Goal: Information Seeking & Learning: Learn about a topic

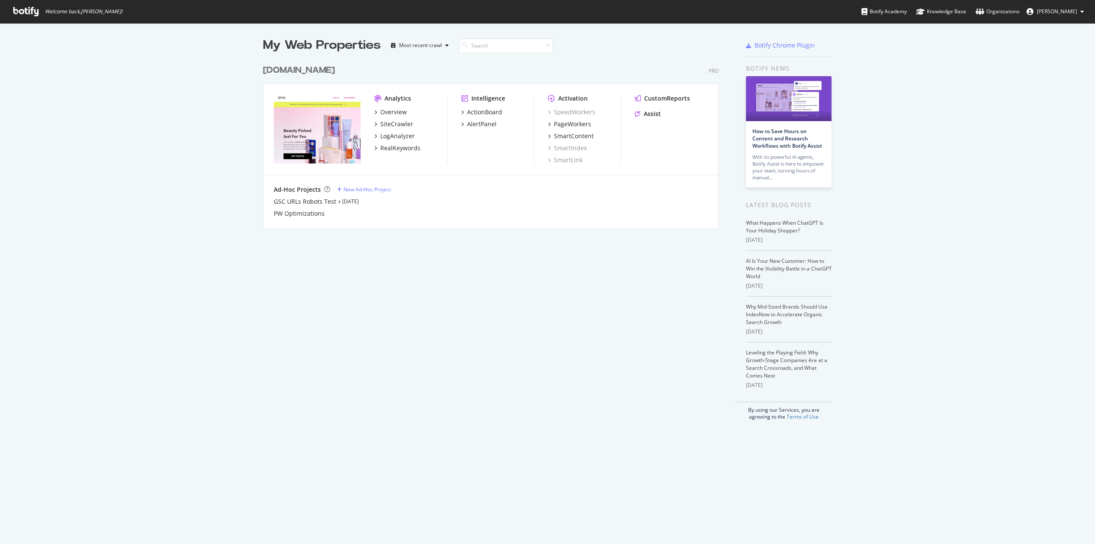
scroll to position [537, 1083]
click at [396, 121] on div "SiteCrawler" at bounding box center [396, 124] width 33 height 9
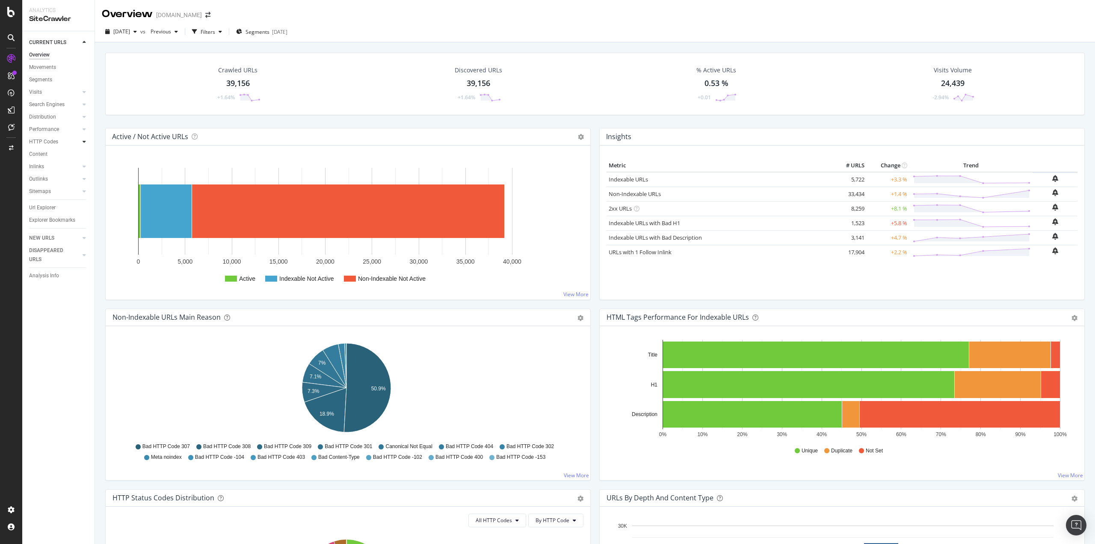
click at [86, 142] on div at bounding box center [84, 141] width 9 height 9
click at [40, 178] on div "Insights" at bounding box center [42, 179] width 18 height 9
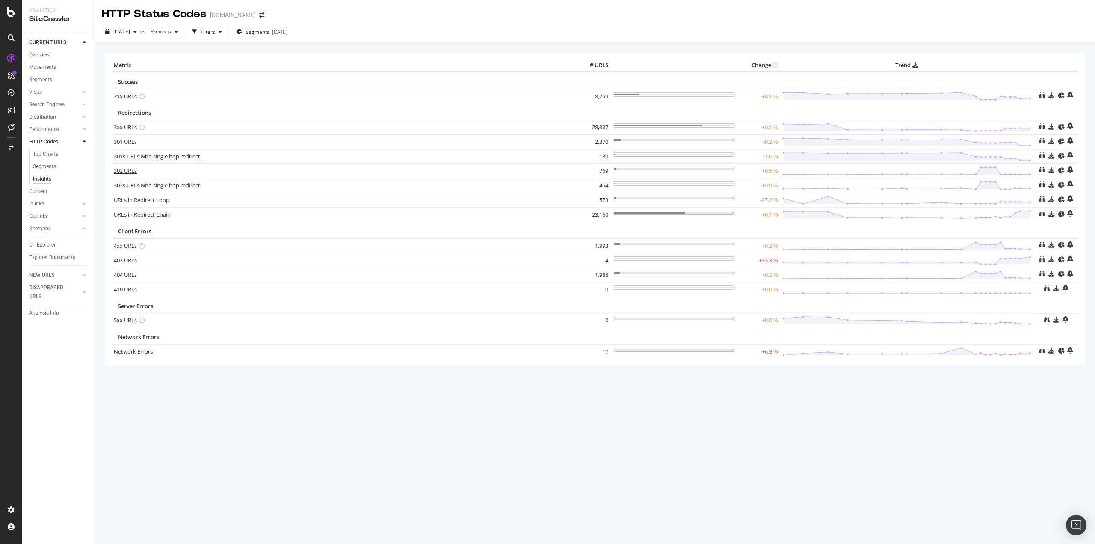
click at [127, 172] on link "302 URLs" at bounding box center [125, 171] width 23 height 8
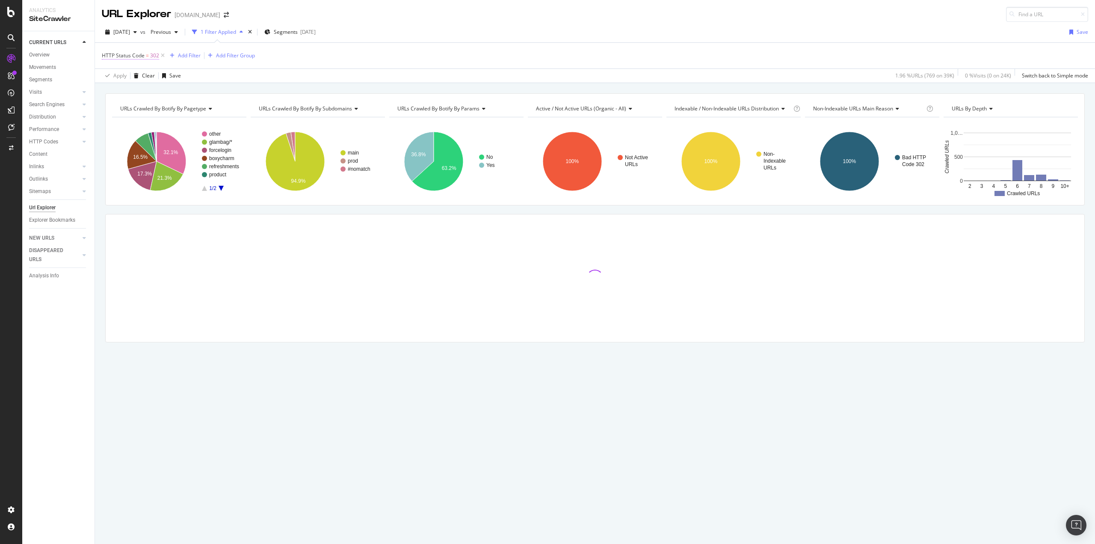
click at [151, 56] on span "302" at bounding box center [154, 56] width 9 height 12
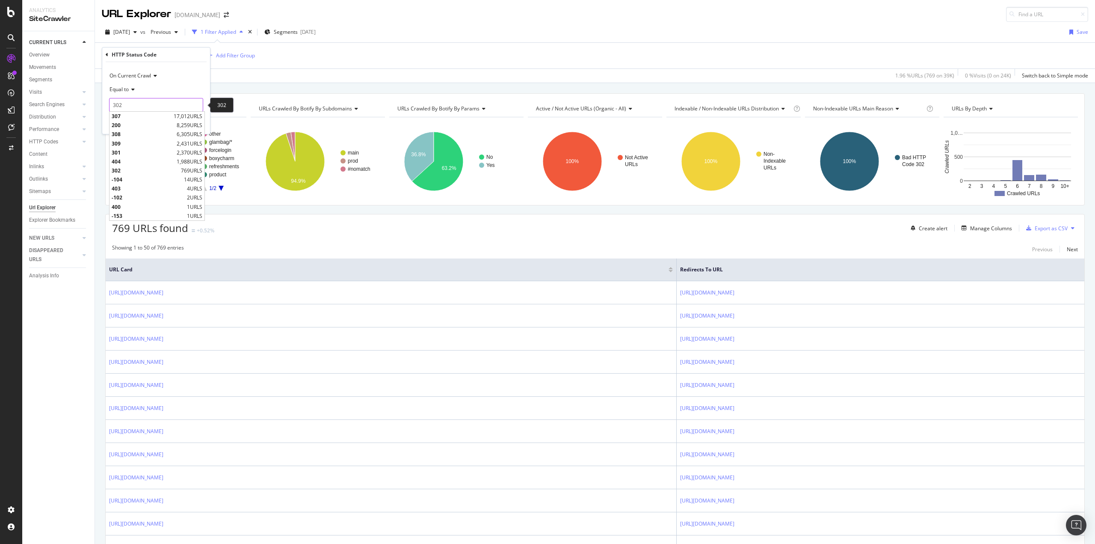
click at [134, 101] on input "302" at bounding box center [156, 105] width 94 height 14
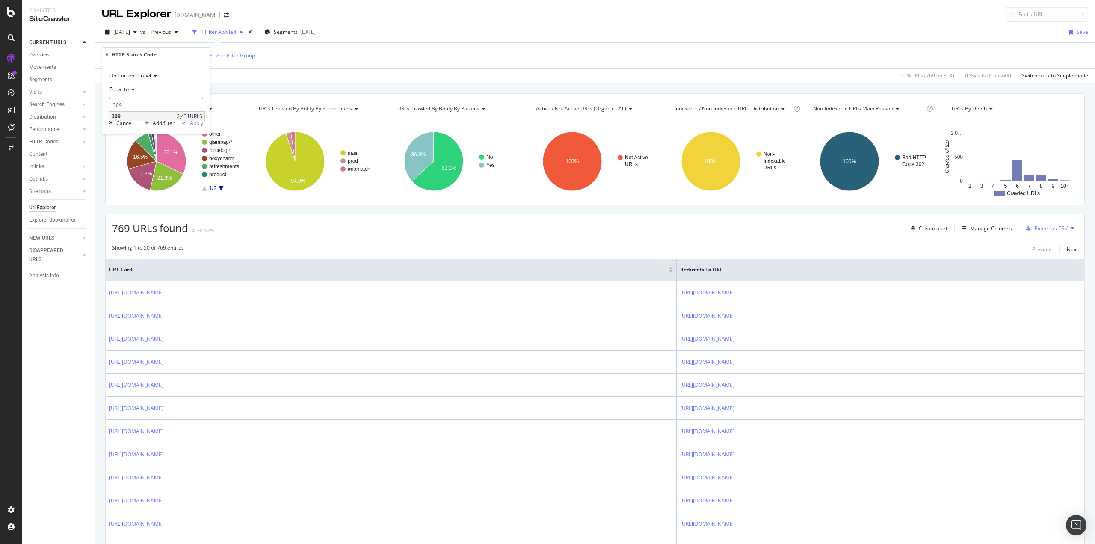
type input "309"
click at [132, 117] on span "309" at bounding box center [143, 116] width 63 height 7
click at [197, 127] on button "Apply" at bounding box center [190, 123] width 25 height 9
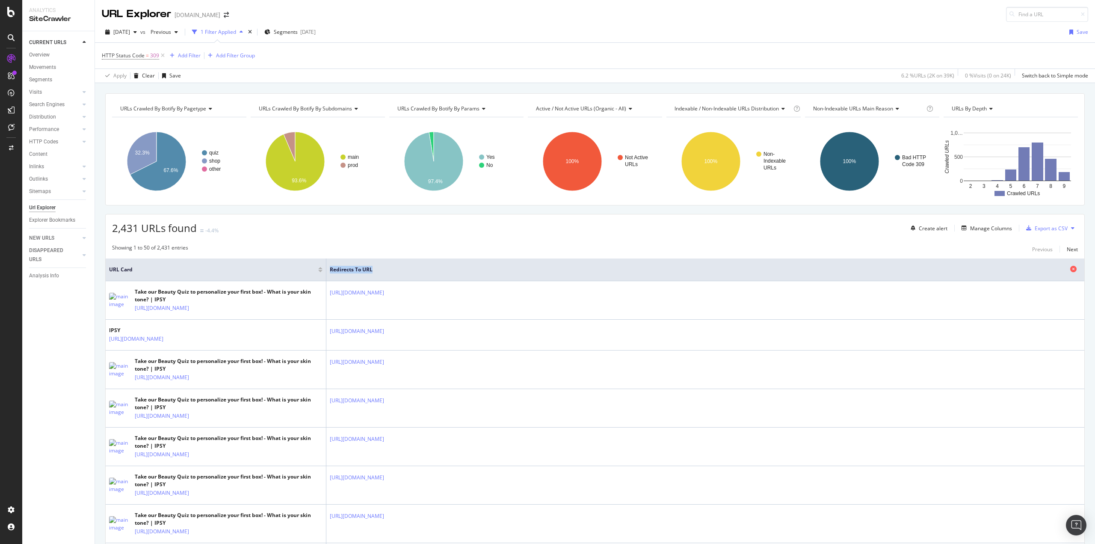
drag, startPoint x: 277, startPoint y: 264, endPoint x: 406, endPoint y: 267, distance: 129.3
click at [406, 267] on tr "URL Card Redirects to URL" at bounding box center [595, 269] width 979 height 23
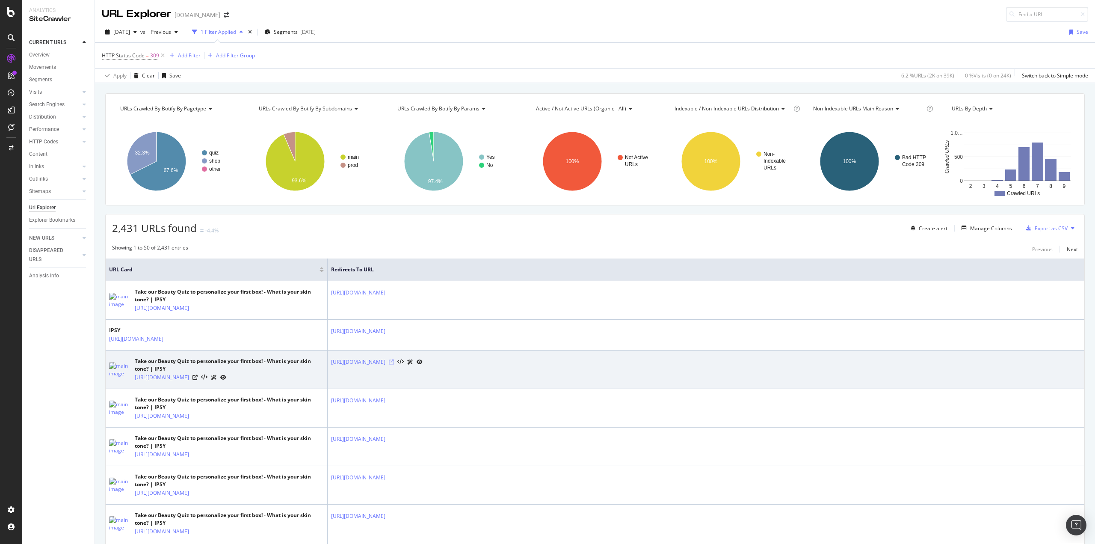
click at [394, 361] on icon at bounding box center [391, 361] width 5 height 5
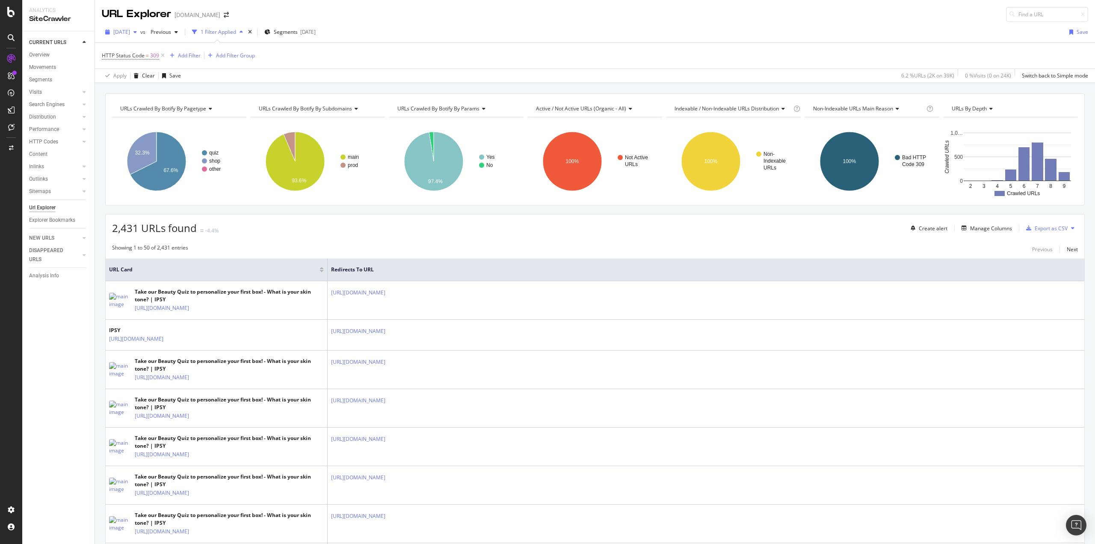
click at [140, 33] on div "button" at bounding box center [135, 32] width 10 height 5
click at [171, 34] on span "Previous" at bounding box center [159, 31] width 24 height 7
click at [465, 25] on div "[DATE] vs Previous 1 Filter Applied Segments [DATE] Save" at bounding box center [595, 33] width 1000 height 17
